Goal: Navigation & Orientation: Find specific page/section

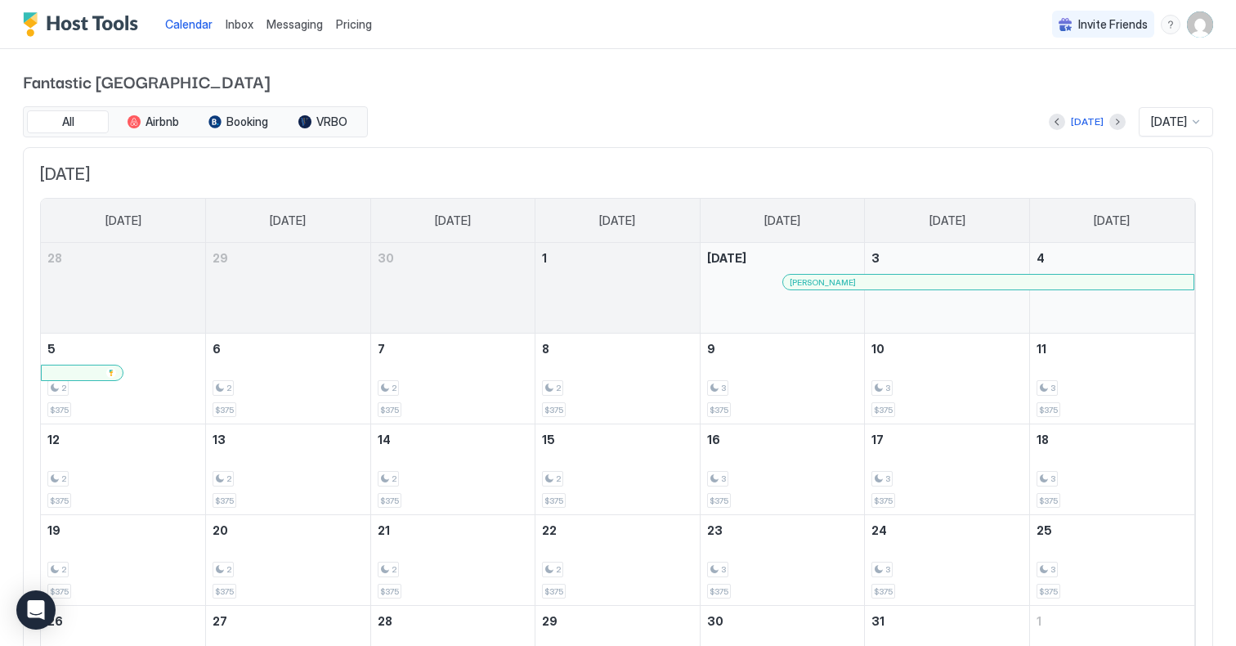
click at [96, 27] on img "Host Tools Logo" at bounding box center [84, 24] width 123 height 25
click at [35, 30] on img "Host Tools Logo" at bounding box center [84, 24] width 123 height 25
click at [241, 25] on span "Inbox" at bounding box center [240, 24] width 28 height 14
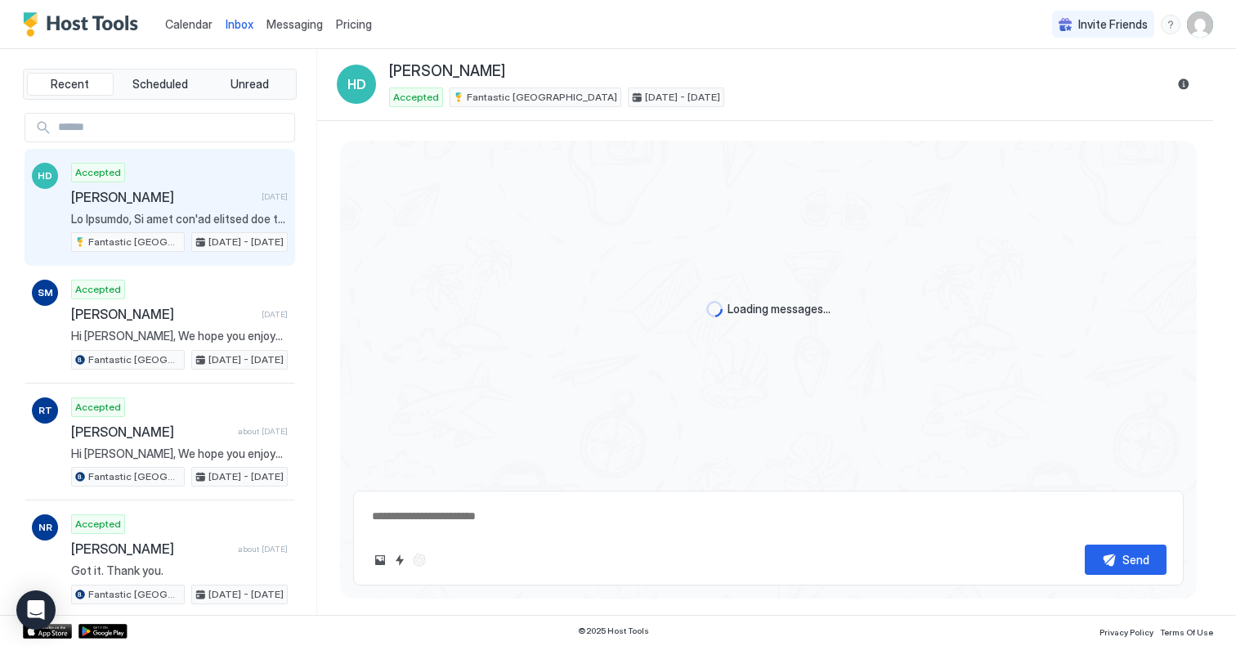
type textarea "*"
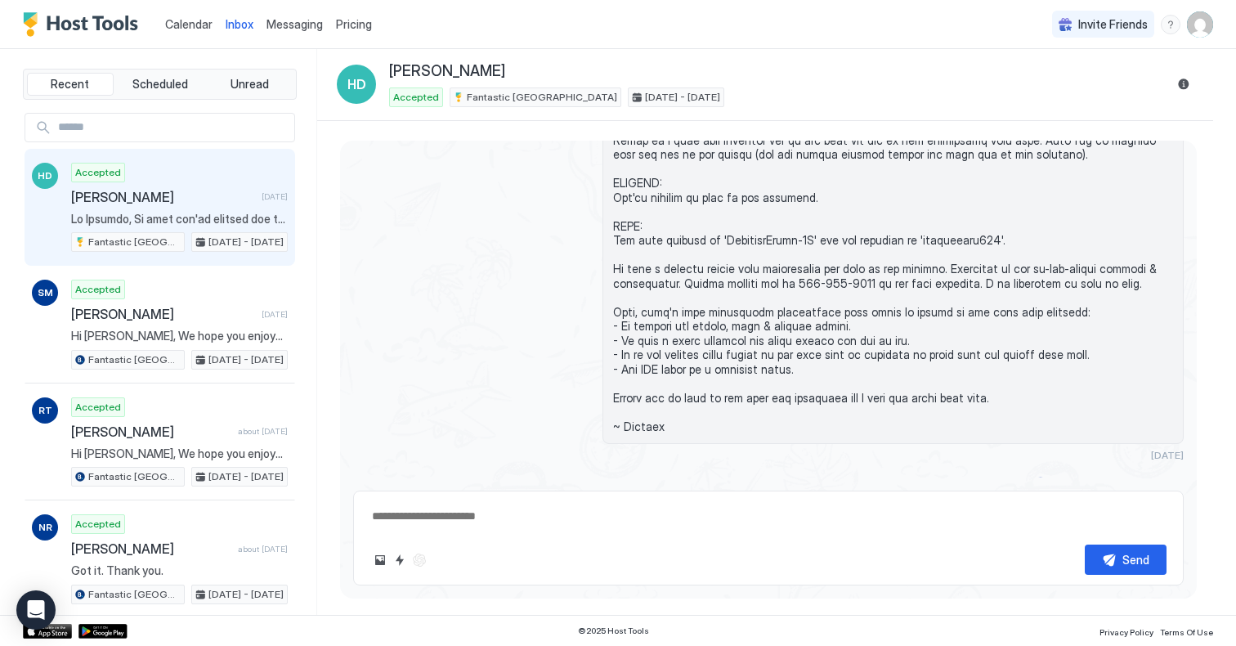
click at [357, 25] on span "Pricing" at bounding box center [354, 24] width 36 height 15
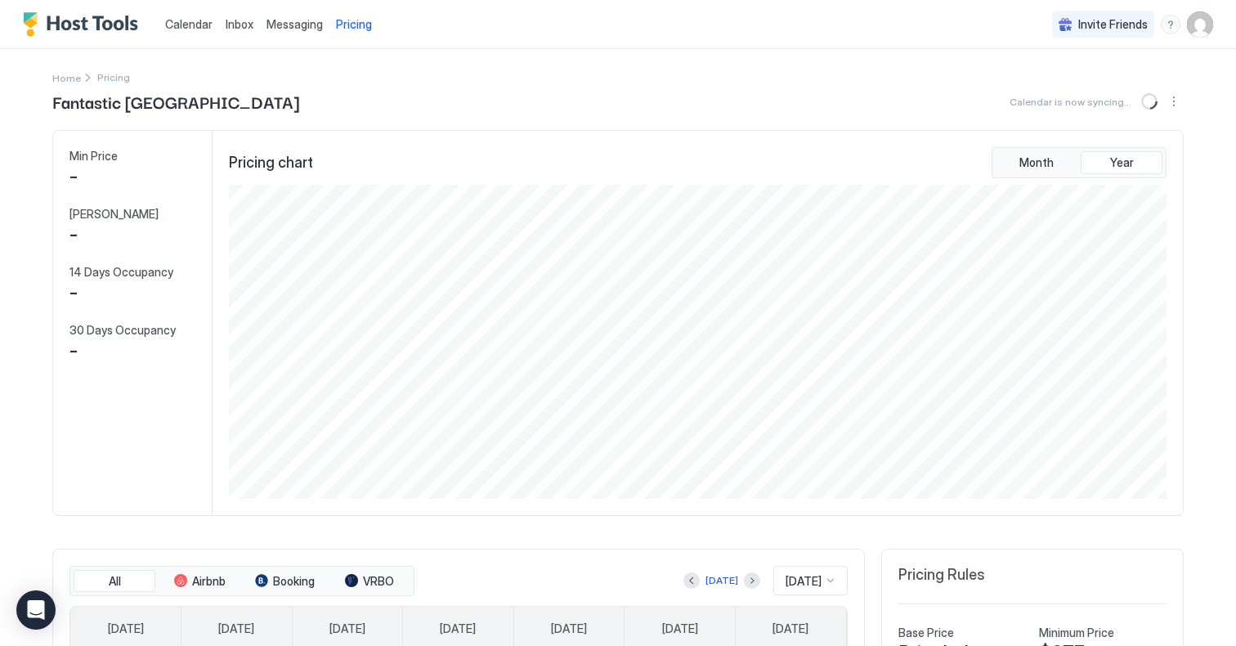
scroll to position [314, 941]
click at [291, 25] on span "Messaging" at bounding box center [294, 24] width 56 height 14
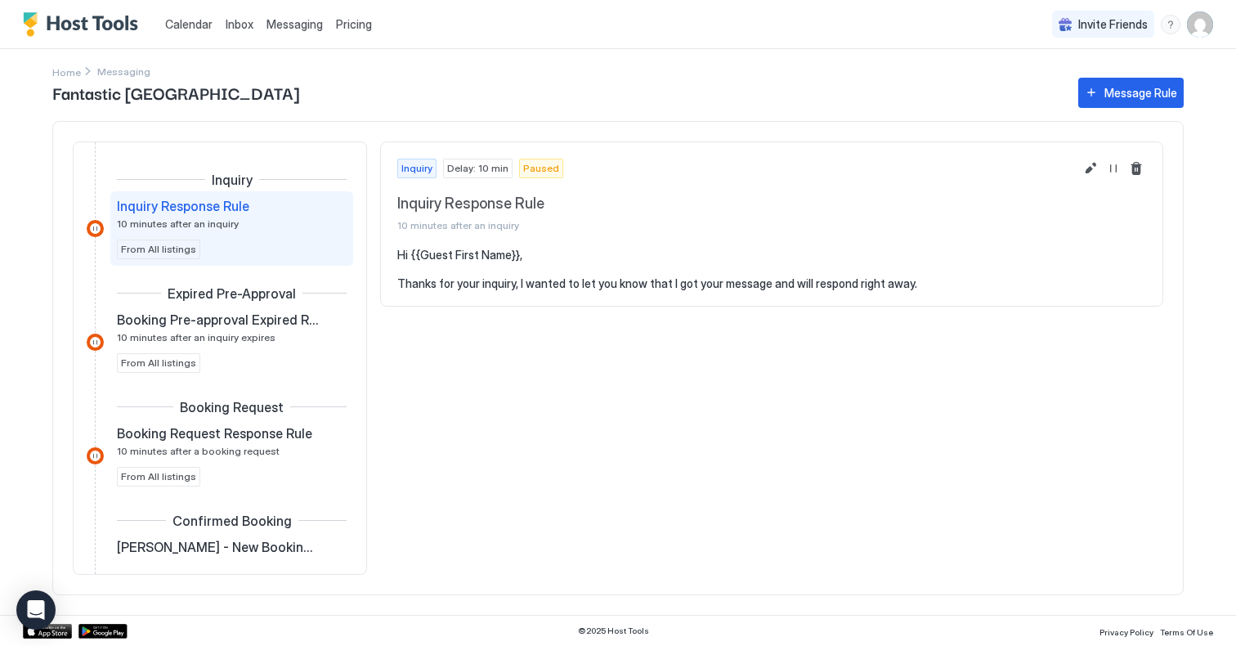
click at [107, 22] on img "Host Tools Logo" at bounding box center [84, 24] width 123 height 25
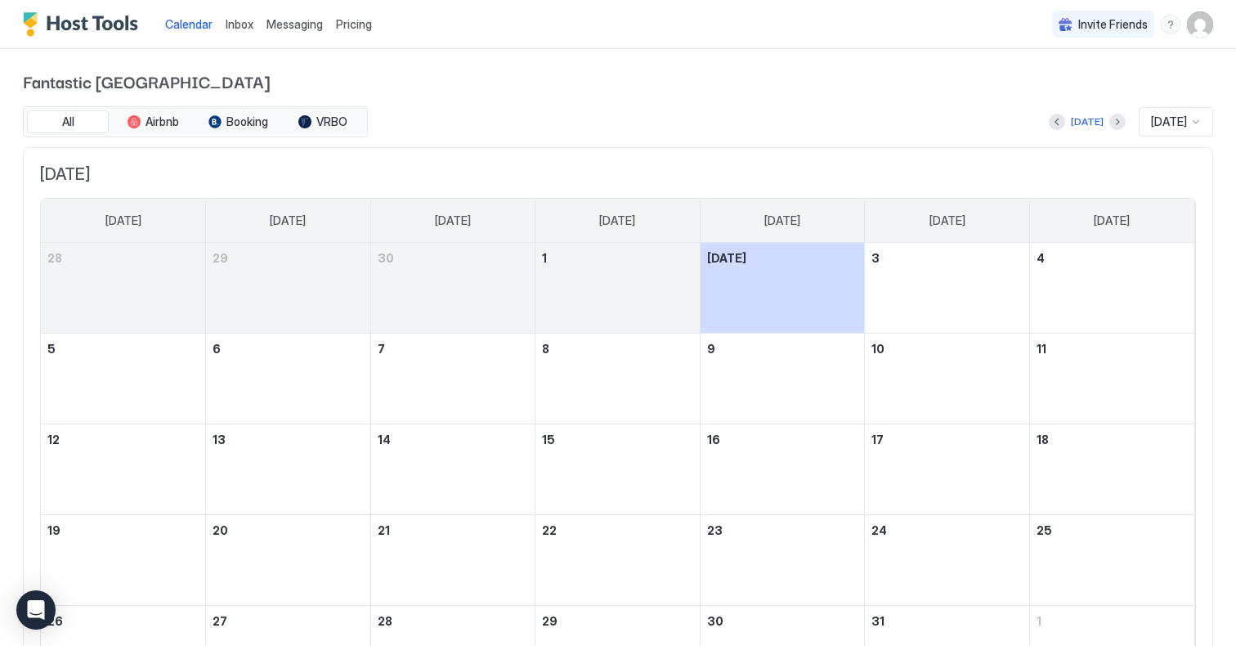
click at [32, 25] on img "Host Tools Logo" at bounding box center [84, 24] width 123 height 25
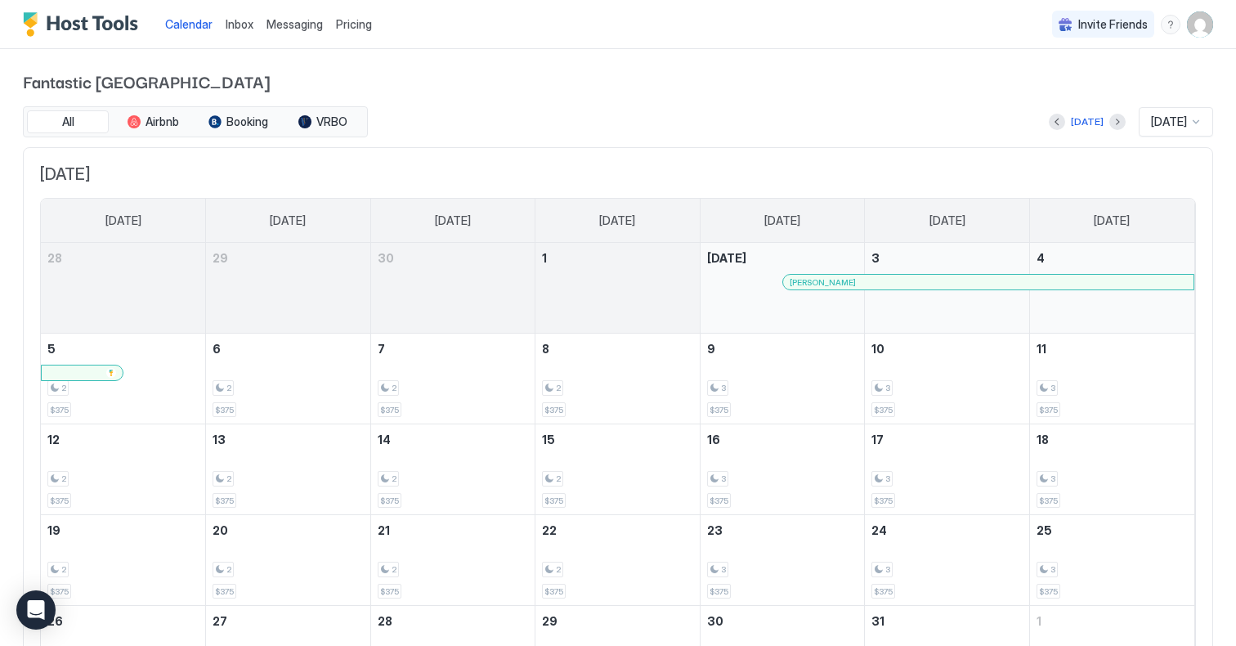
click at [190, 24] on span "Calendar" at bounding box center [188, 24] width 47 height 14
click at [1199, 25] on img "User profile" at bounding box center [1200, 24] width 26 height 26
click at [934, 65] on div at bounding box center [618, 323] width 1236 height 646
click at [357, 26] on span "Pricing" at bounding box center [354, 24] width 36 height 15
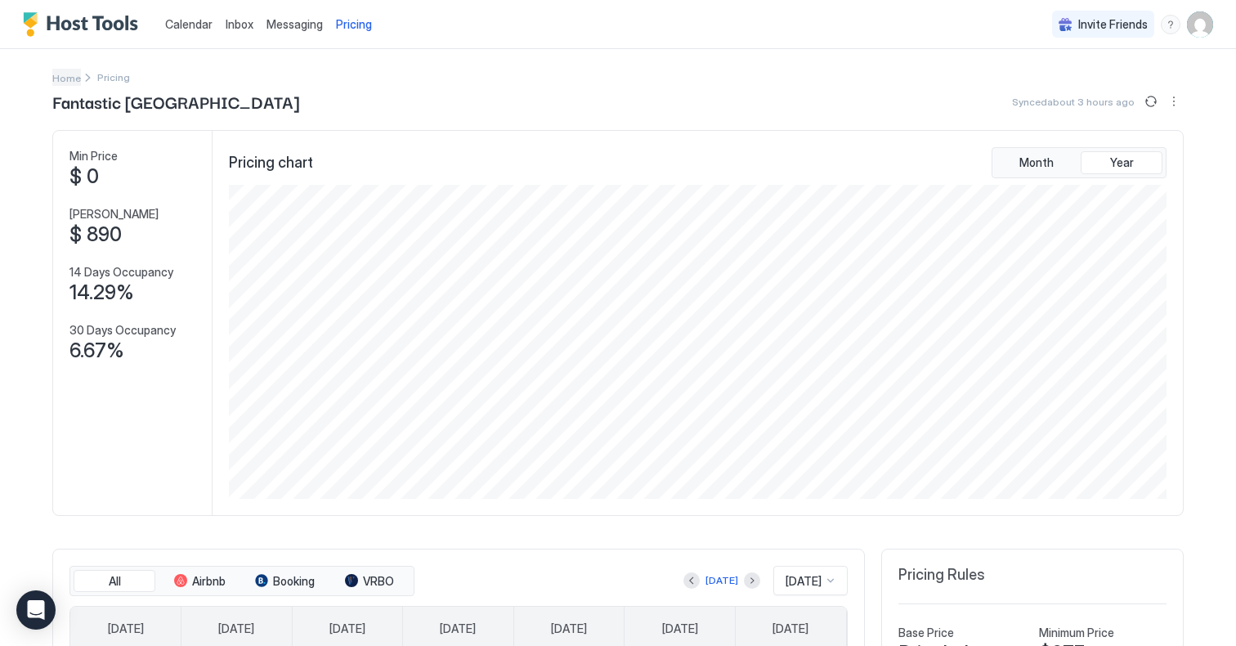
click at [60, 84] on link "Home" at bounding box center [66, 77] width 29 height 17
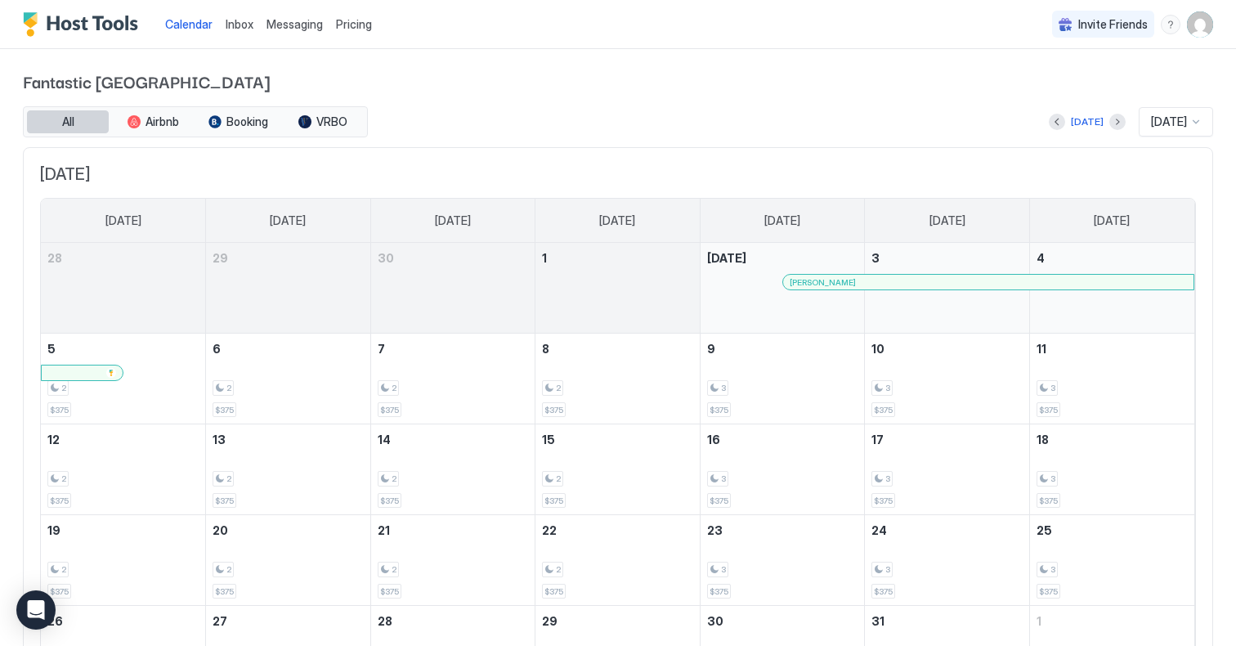
click at [62, 116] on span "All" at bounding box center [68, 121] width 12 height 15
click at [110, 20] on img "Host Tools Logo" at bounding box center [84, 24] width 123 height 25
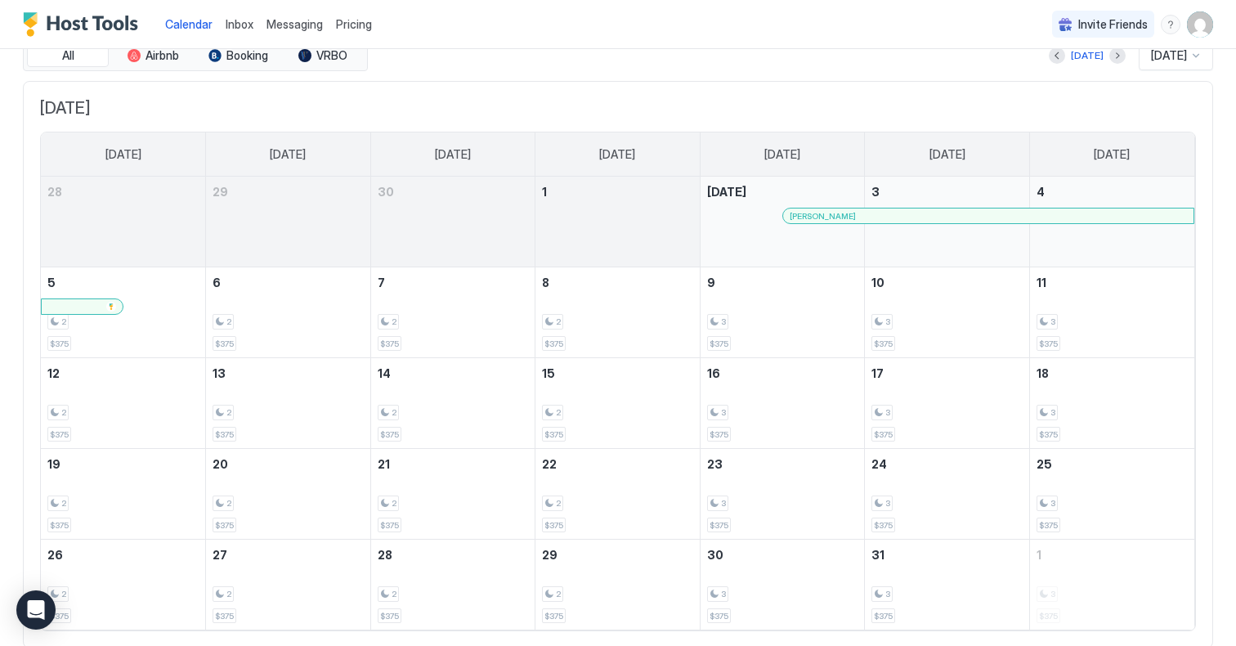
scroll to position [77, 0]
